Goal: Communication & Community: Answer question/provide support

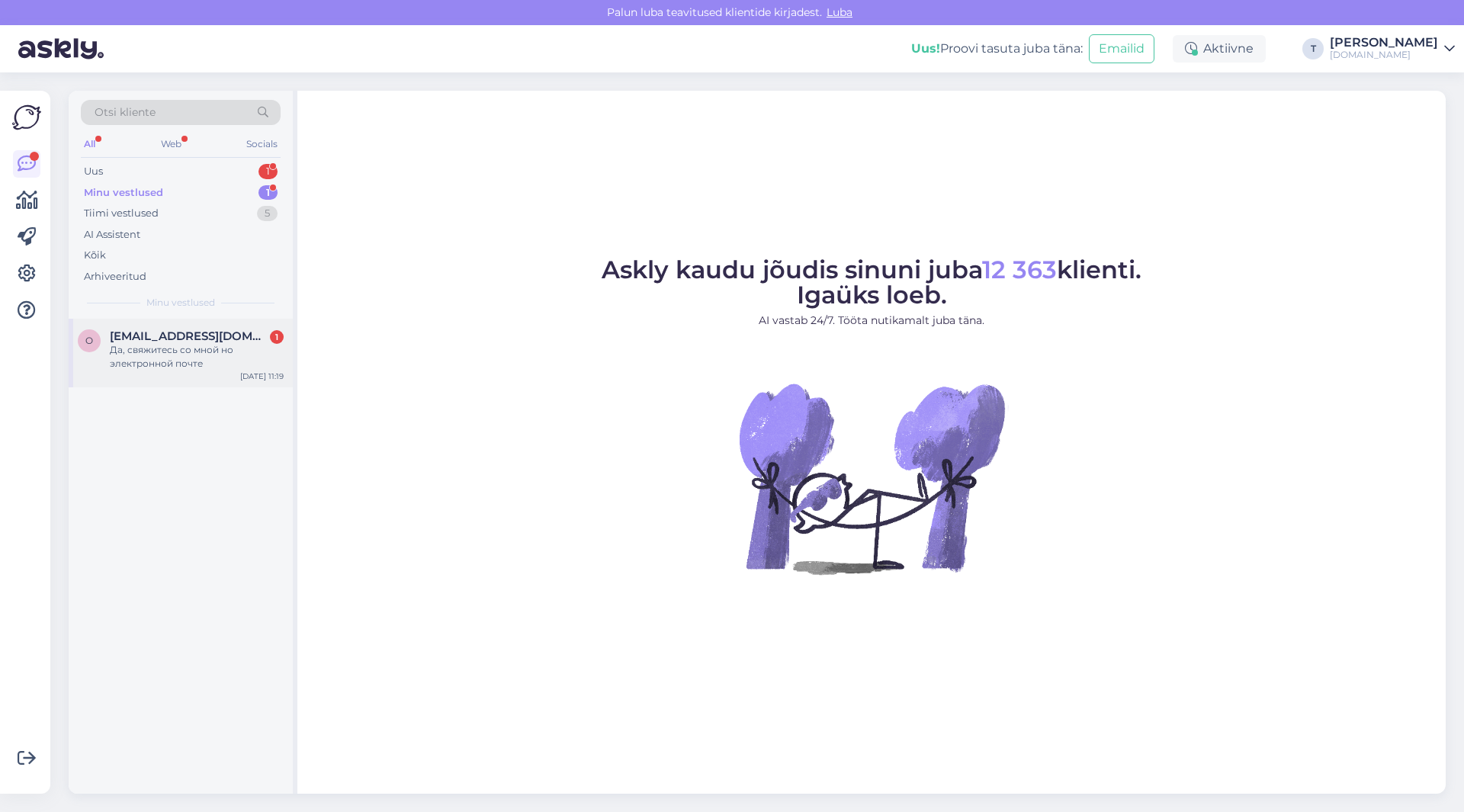
click at [169, 360] on div "Да, свяжитесь со мной но электронной почте" at bounding box center [197, 357] width 174 height 28
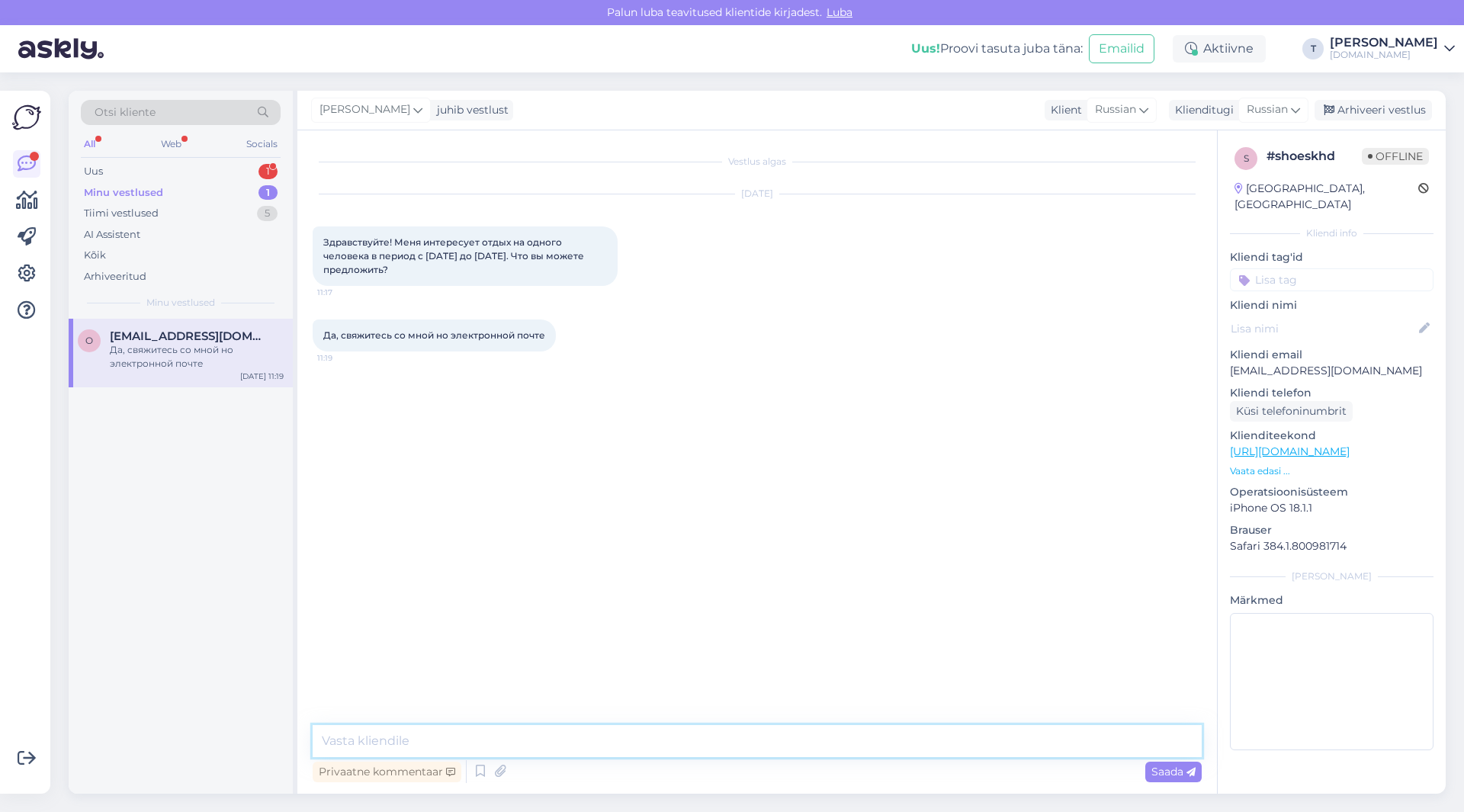
click at [533, 743] on textarea at bounding box center [757, 741] width 889 height 32
click at [537, 740] on textarea at bounding box center [757, 741] width 889 height 32
type textarea "L"
type textarea "l"
type textarea "Добрый день , вылет с 17-24 иожет быть или назад 24 надо быть ?"
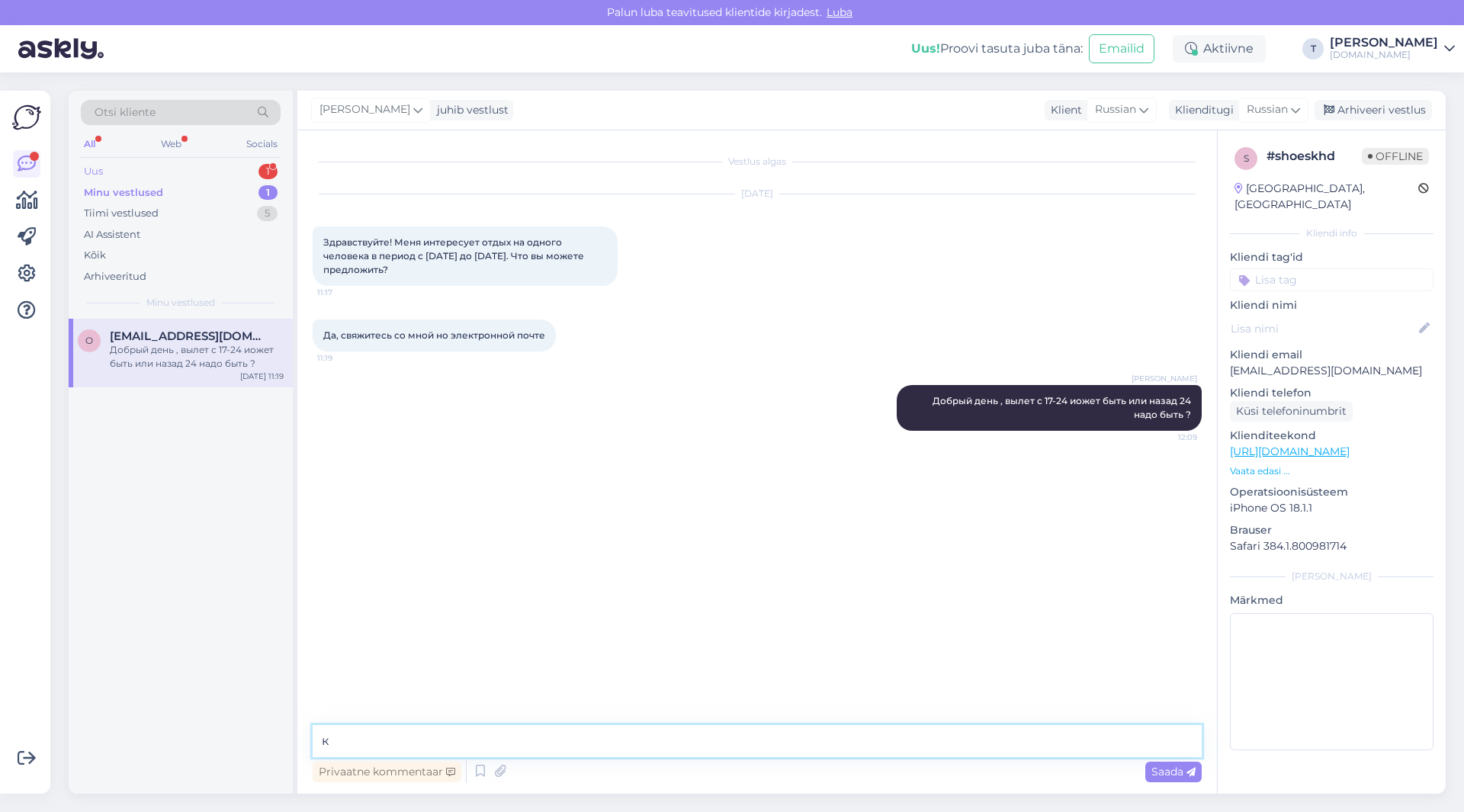
type textarea "к"
click at [241, 169] on div "Uus 1" at bounding box center [180, 171] width 200 height 21
click at [241, 185] on div "Minu vestlused 1" at bounding box center [180, 193] width 200 height 21
click at [1279, 447] on div "Klienditeekond [URL][DOMAIN_NAME] Vaata edasi ..." at bounding box center [1331, 453] width 204 height 51
click at [1272, 464] on p "Vaata edasi ..." at bounding box center [1331, 470] width 204 height 13
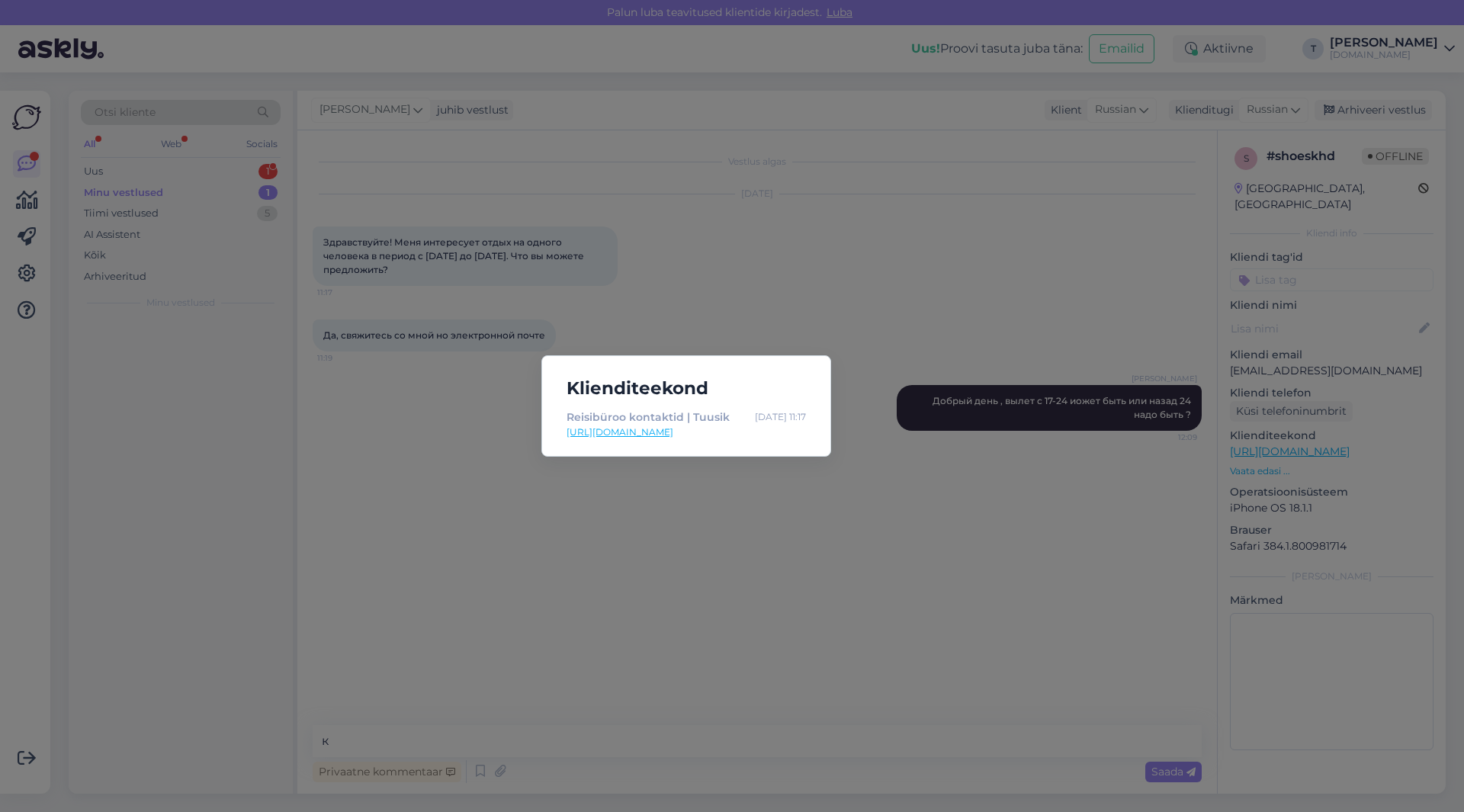
click at [602, 436] on link "[URL][DOMAIN_NAME]" at bounding box center [686, 432] width 239 height 13
click at [1132, 318] on div "Klienditeekond Reisibüroo kontaktid | [PERSON_NAME] [DATE] 11:17 [URL][DOMAIN_N…" at bounding box center [732, 406] width 1464 height 812
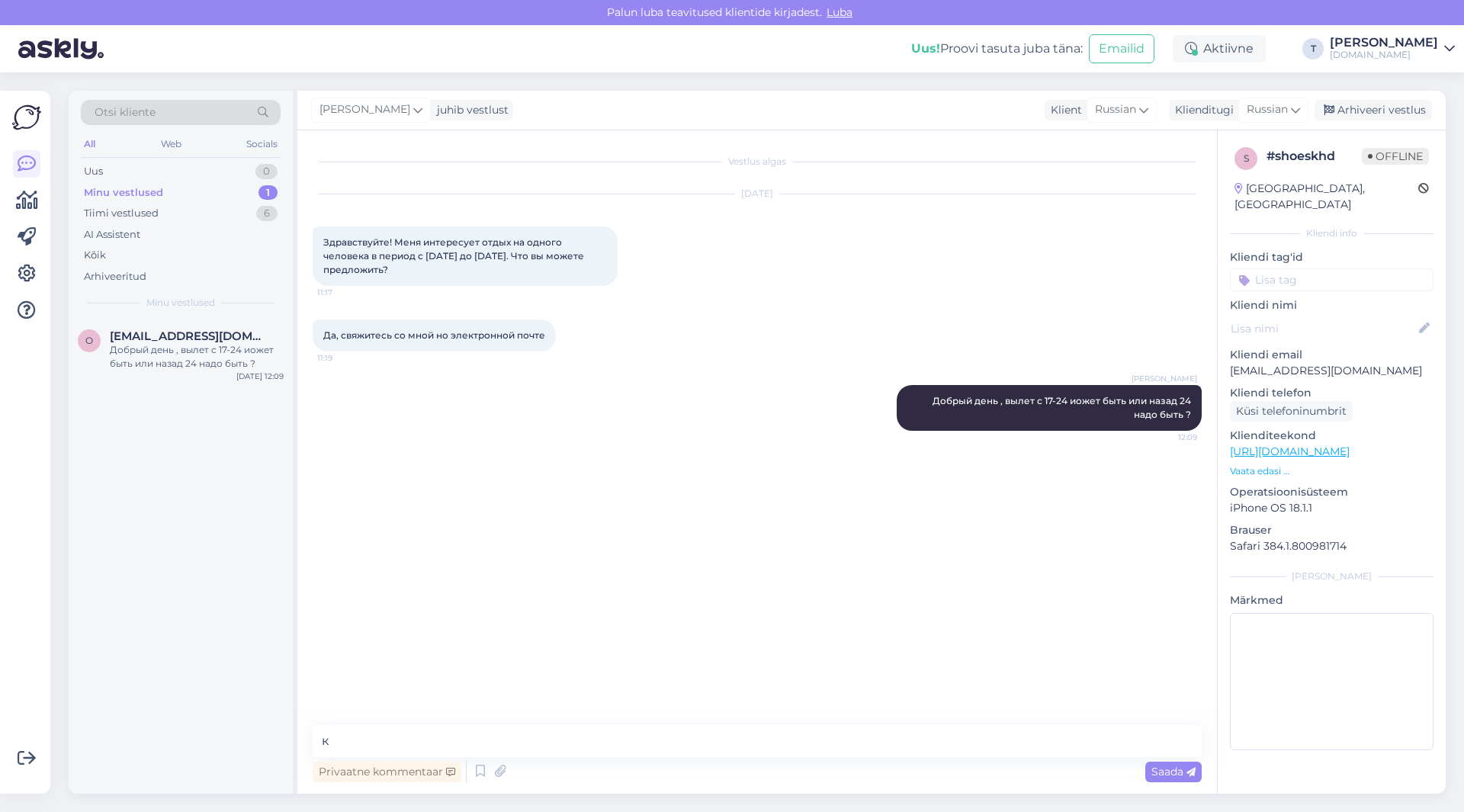
click at [1286, 363] on p "[EMAIL_ADDRESS][DOMAIN_NAME]" at bounding box center [1331, 371] width 204 height 16
copy p "[EMAIL_ADDRESS][DOMAIN_NAME]"
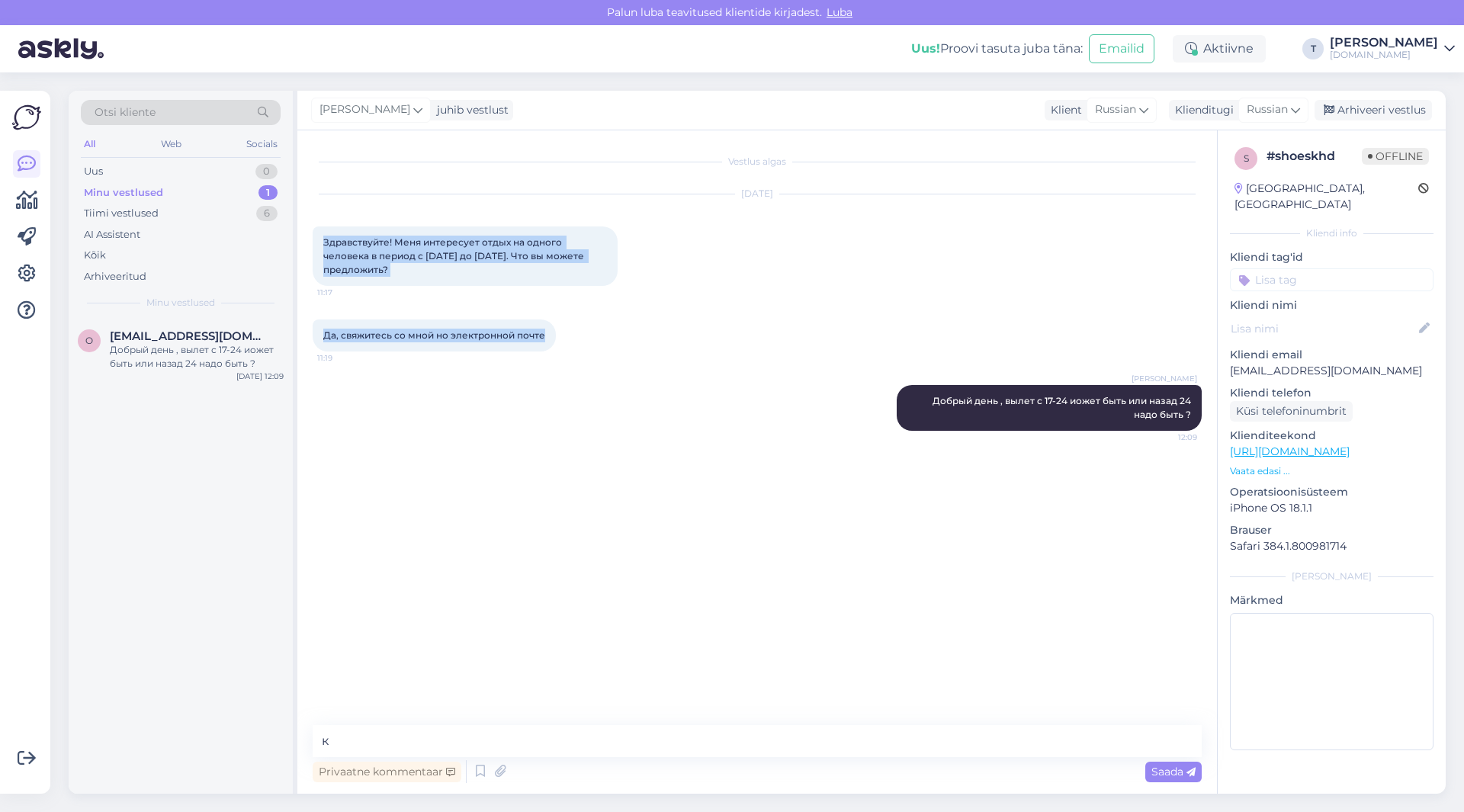
drag, startPoint x: 543, startPoint y: 335, endPoint x: 335, endPoint y: 246, distance: 226.2
click at [320, 240] on div "Vestlus algas [DATE] Здравствуйте! Меня интересует отдых на одного человека в п…" at bounding box center [764, 428] width 903 height 566
copy div "Здравствуйте! Меня интересует отдых на одного человека в период с [DATE] до [DA…"
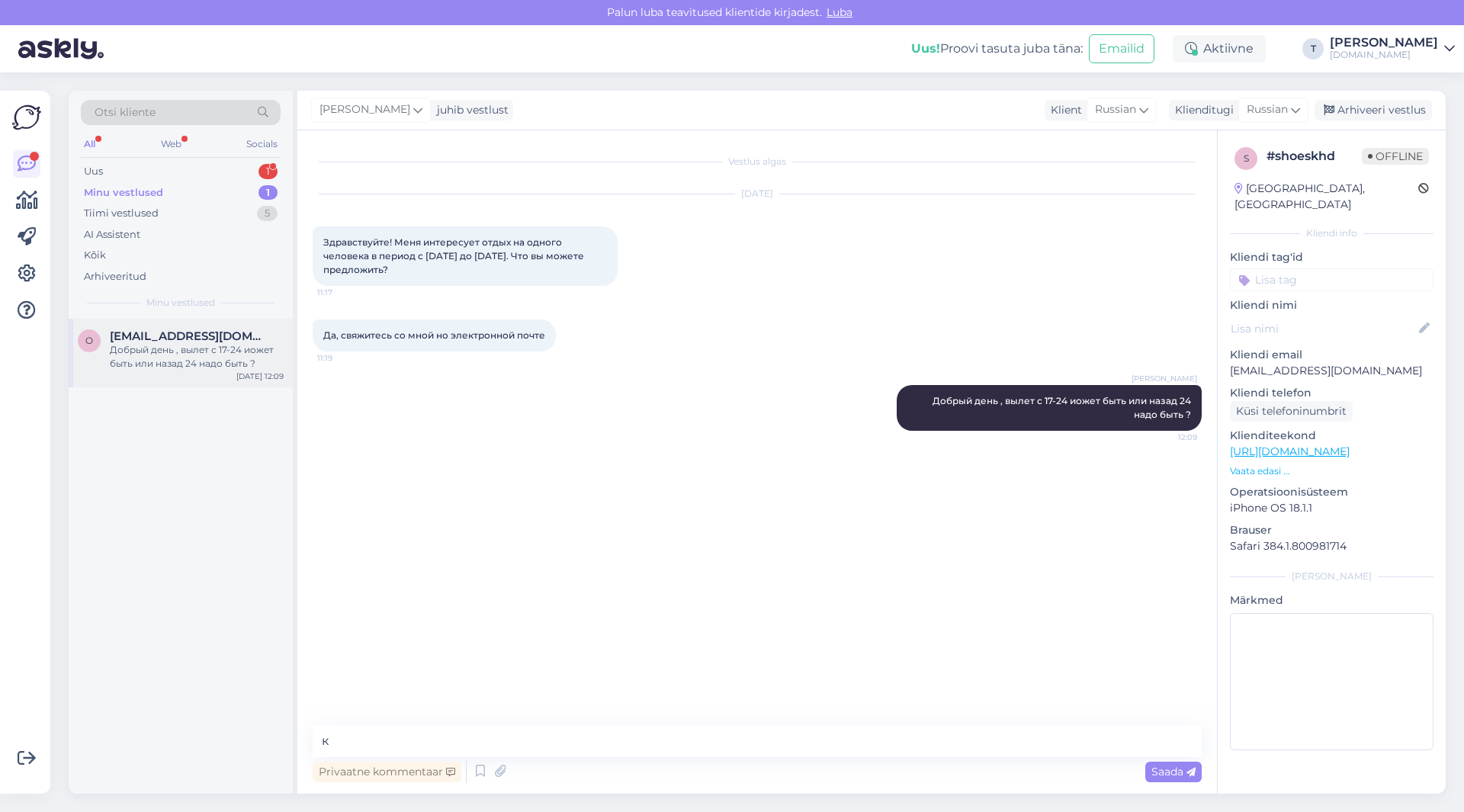
click at [208, 340] on span "[EMAIL_ADDRESS][DOMAIN_NAME]" at bounding box center [189, 335] width 159 height 13
drag, startPoint x: 1373, startPoint y: 111, endPoint x: 1356, endPoint y: 114, distance: 17.3
click at [1373, 110] on div "Arhiveeri vestlus" at bounding box center [1372, 110] width 118 height 21
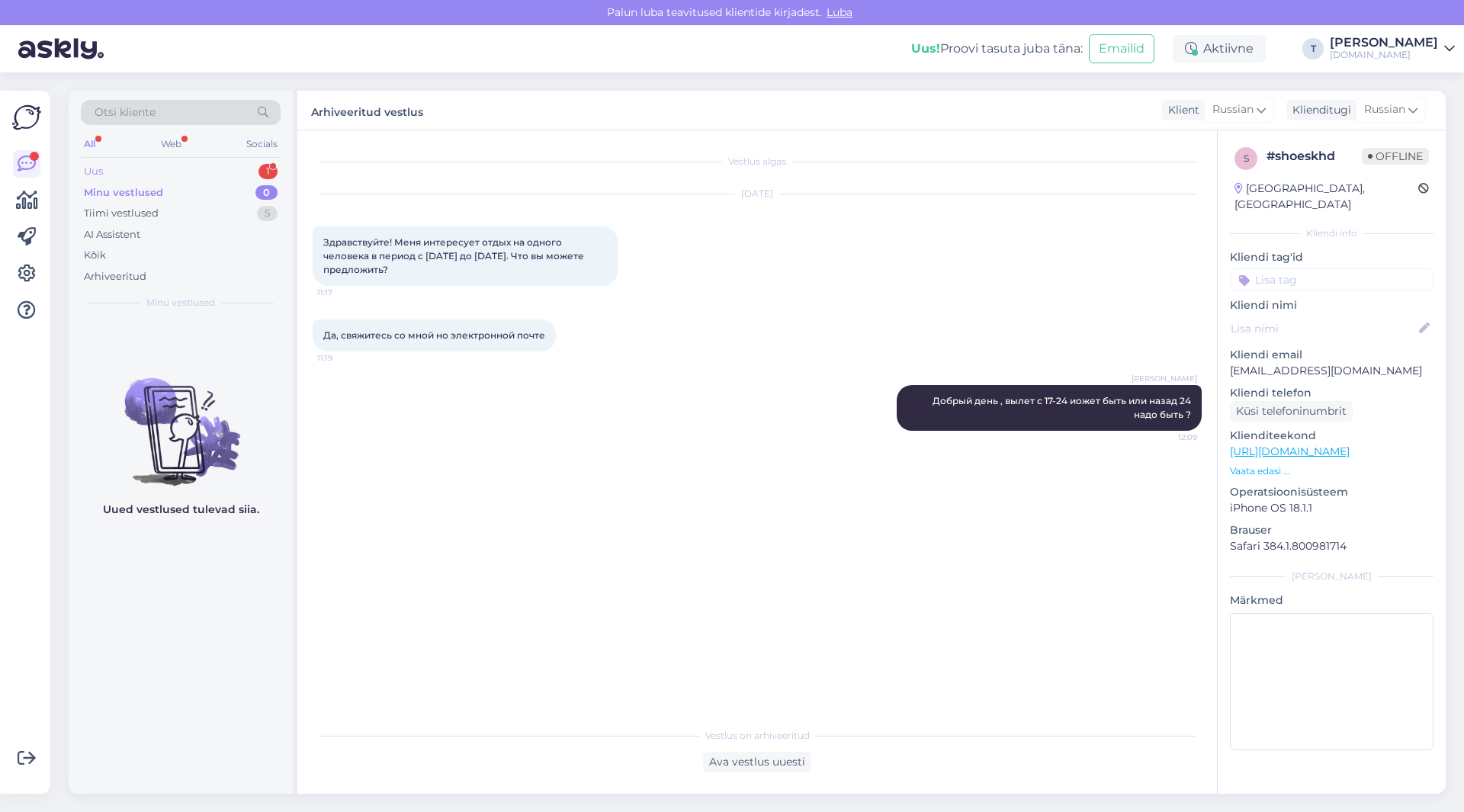
click at [215, 169] on div "Uus 1" at bounding box center [180, 171] width 200 height 21
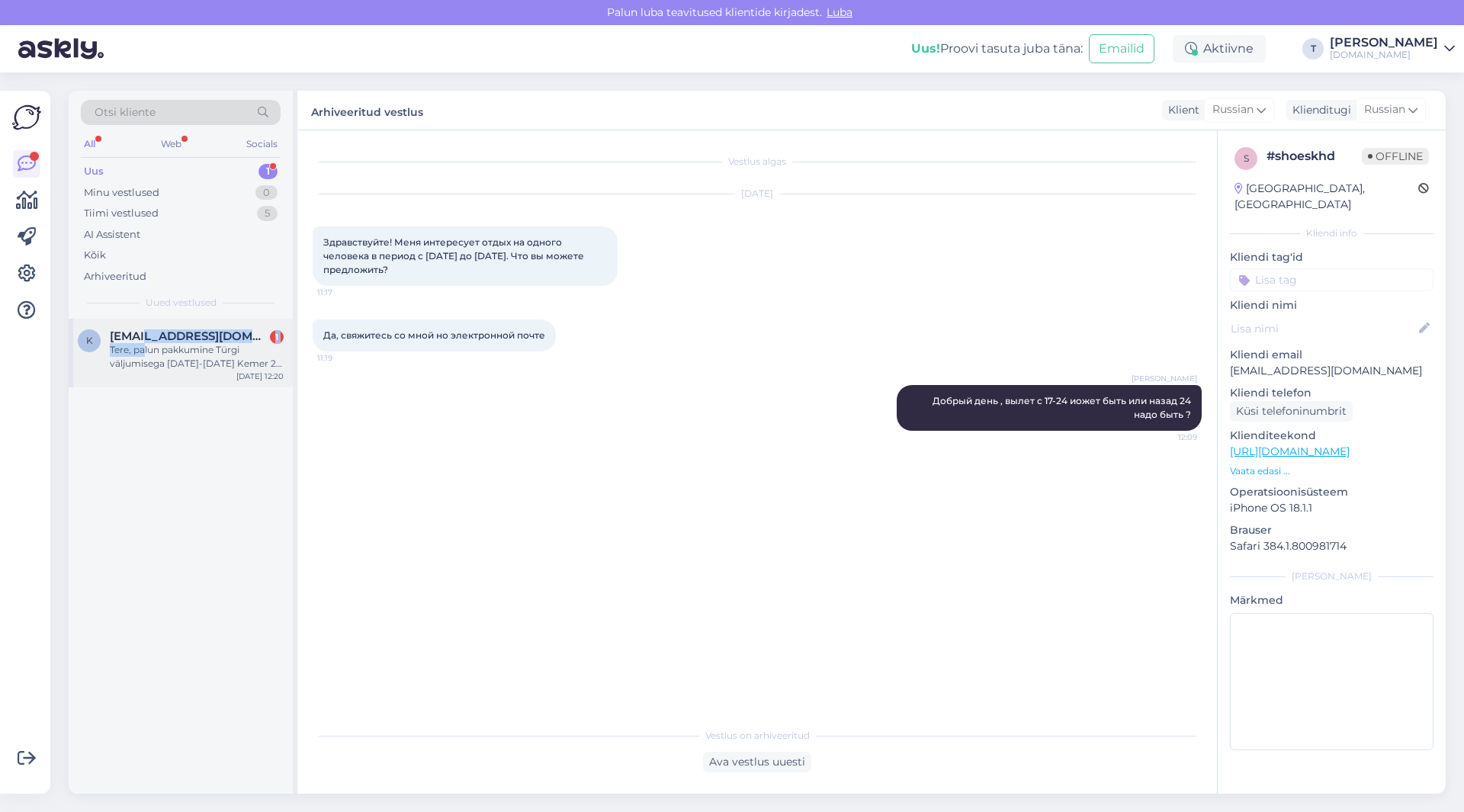
click at [145, 349] on div "[EMAIL_ADDRESS][DOMAIN_NAME] 1 Tere, palun pakkumine Türgi väljumisega [DATE]-[…" at bounding box center [197, 350] width 174 height 41
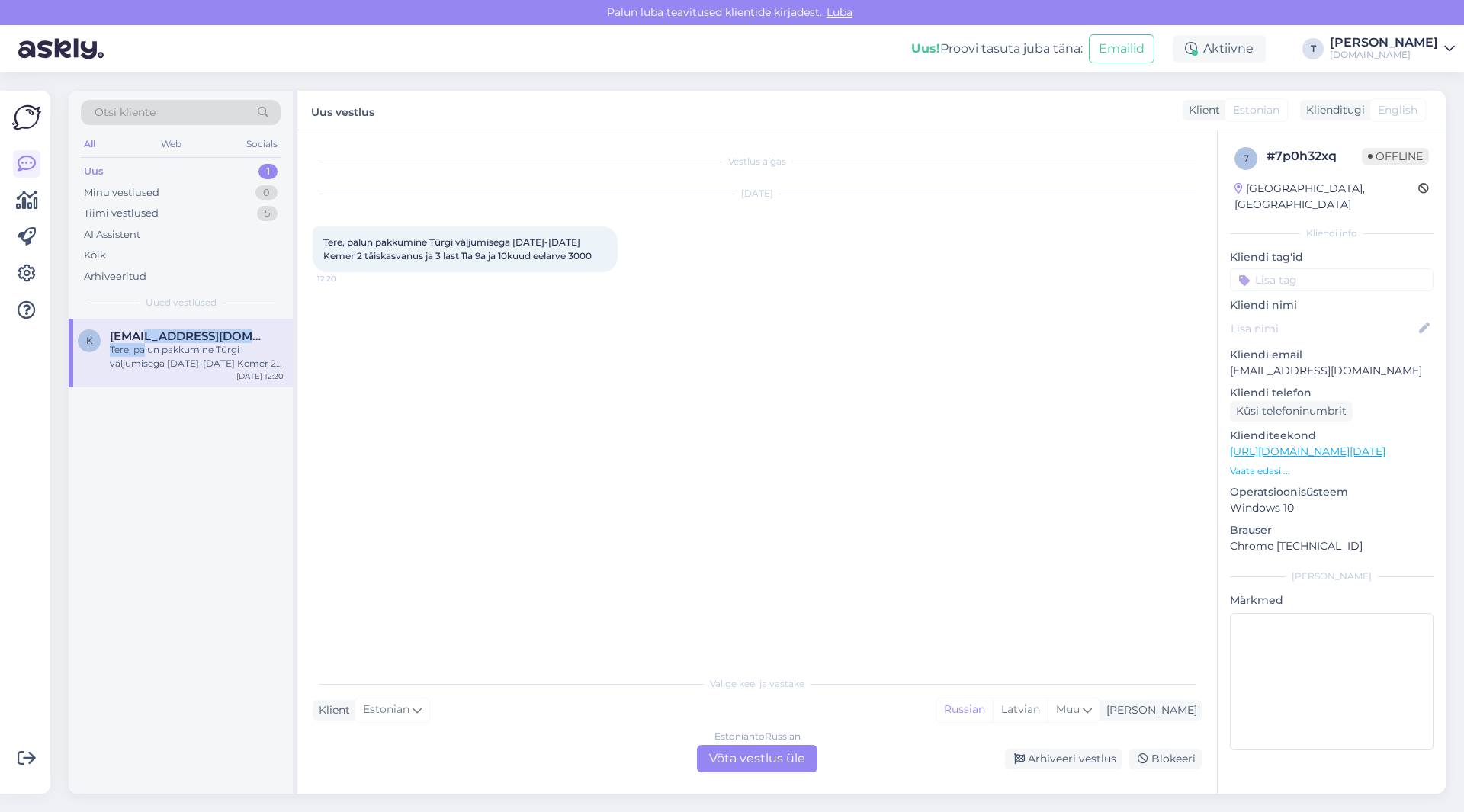
click at [145, 349] on div "Tere, palun pakkumine Türgi väljumisega [DATE]-[DATE] Kemer 2 täiskasvanus ja 3…" at bounding box center [197, 357] width 174 height 28
click at [175, 170] on div "Uus 1" at bounding box center [180, 171] width 200 height 21
click at [170, 194] on div "Minu vestlused 0" at bounding box center [180, 193] width 200 height 21
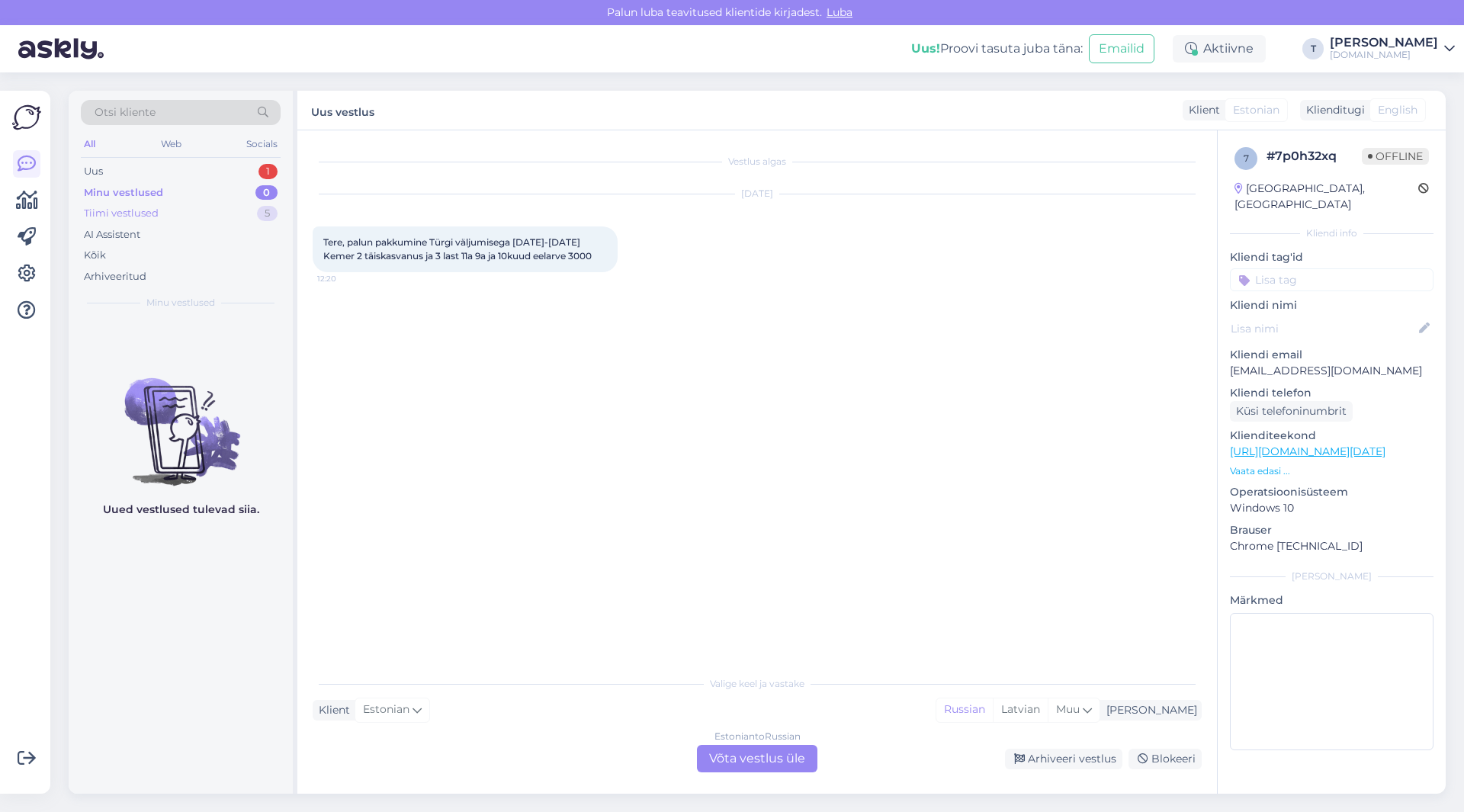
click at [168, 213] on div "Tiimi vestlused 5" at bounding box center [180, 213] width 200 height 21
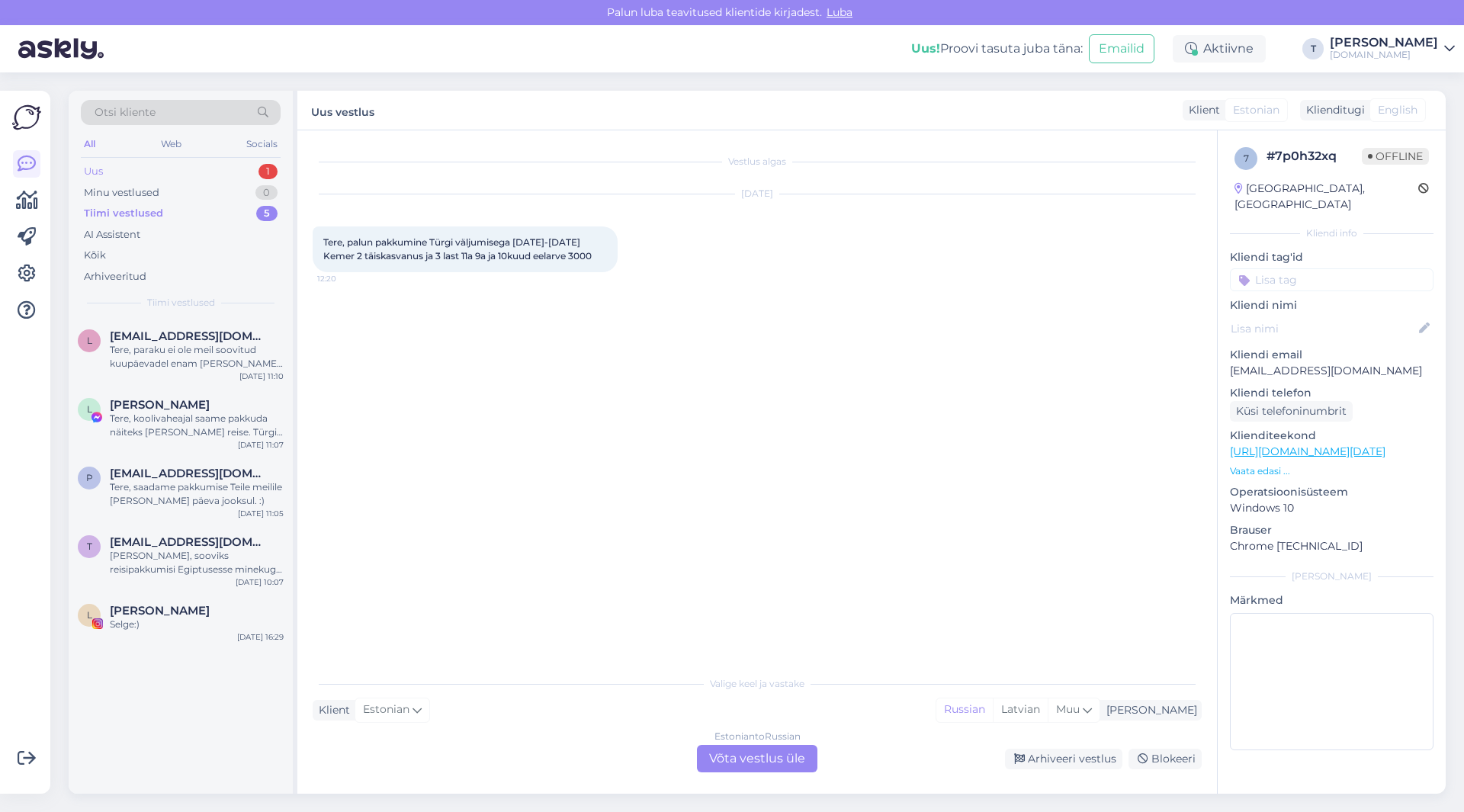
click at [161, 167] on div "Uus 1" at bounding box center [180, 171] width 200 height 21
